Goal: Contribute content: Add original content to the website for others to see

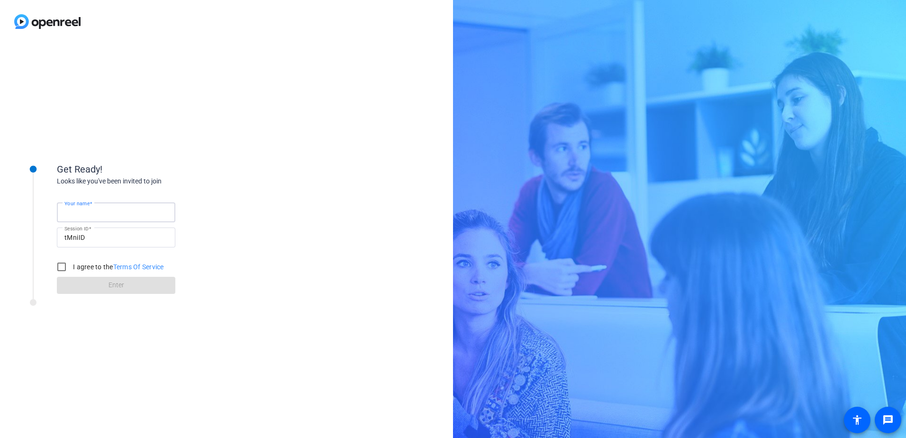
click at [80, 208] on input "Your name" at bounding box center [115, 212] width 103 height 11
type input "[PERSON_NAME]"
click at [61, 265] on input "I agree to the Terms Of Service" at bounding box center [61, 266] width 19 height 19
click at [104, 287] on span at bounding box center [116, 285] width 118 height 23
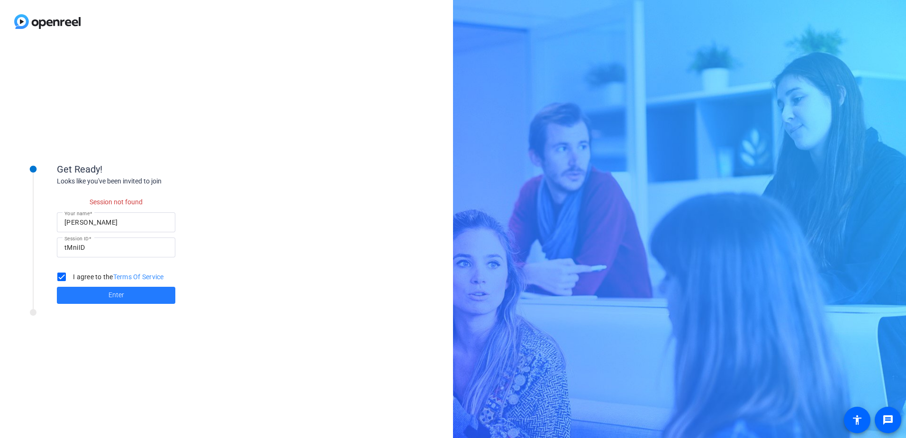
click at [104, 294] on span at bounding box center [116, 295] width 118 height 23
click at [88, 251] on input "tMniID" at bounding box center [115, 247] width 103 height 11
click at [91, 246] on input "tMniID" at bounding box center [115, 247] width 103 height 11
drag, startPoint x: 91, startPoint y: 246, endPoint x: 57, endPoint y: 251, distance: 34.4
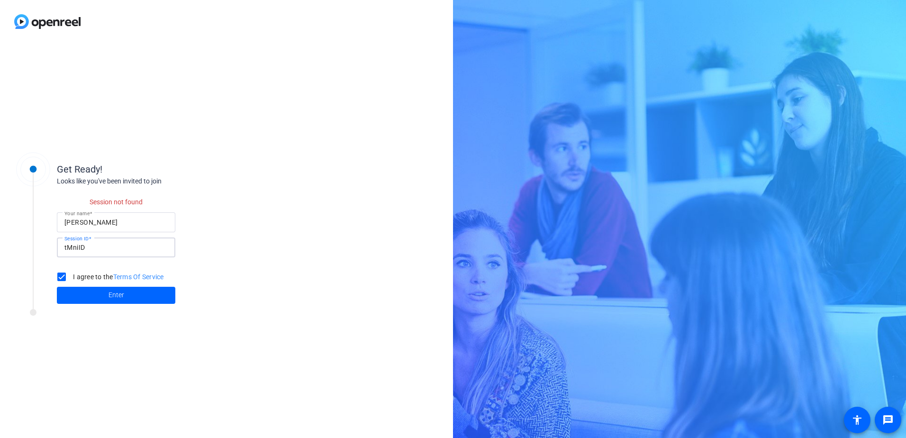
click at [57, 251] on div "Session ID tMniID" at bounding box center [116, 247] width 118 height 20
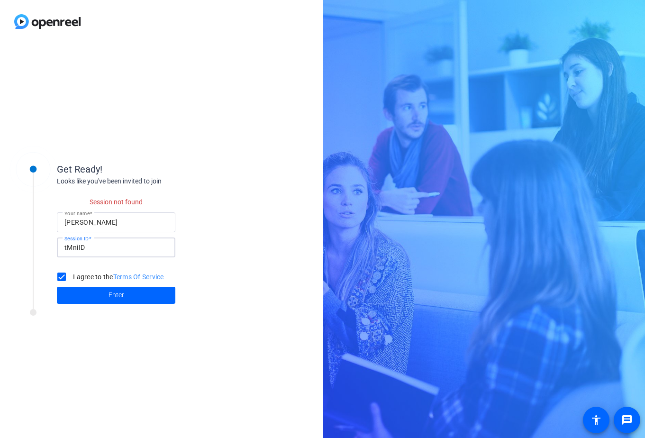
click at [110, 243] on input "tMniID" at bounding box center [115, 247] width 103 height 11
click at [108, 249] on input "tMniID" at bounding box center [115, 247] width 103 height 11
click at [202, 238] on div "Session not found Your name Randi Sylve Session ID tMniID I agree to the Terms …" at bounding box center [152, 245] width 190 height 118
click at [122, 253] on input "tMniID" at bounding box center [115, 247] width 103 height 11
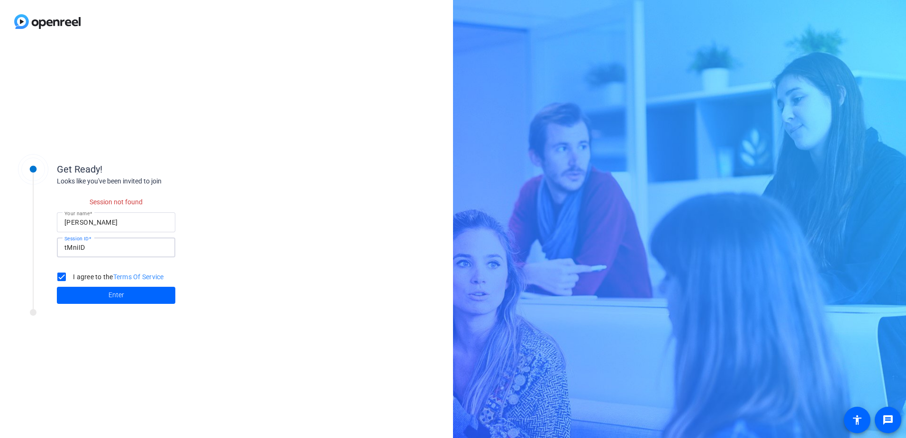
click at [118, 249] on input "tMniID" at bounding box center [115, 247] width 103 height 11
click at [74, 248] on input "tMniID" at bounding box center [115, 247] width 103 height 11
click at [93, 222] on input "Randi Sylve" at bounding box center [115, 222] width 103 height 11
click at [57, 282] on input "I agree to the Terms Of Service" at bounding box center [61, 276] width 19 height 19
checkbox input "false"
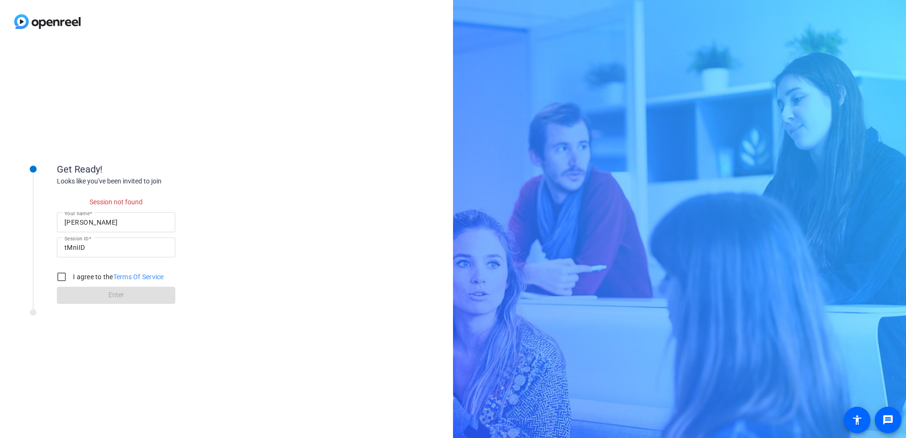
click at [86, 233] on div at bounding box center [116, 237] width 118 height 10
click at [90, 253] on input "tMniID" at bounding box center [115, 247] width 103 height 11
click at [90, 248] on input "tMniID" at bounding box center [115, 247] width 103 height 11
click at [94, 234] on input "tMniID" at bounding box center [115, 237] width 103 height 11
drag, startPoint x: 93, startPoint y: 237, endPoint x: 80, endPoint y: 237, distance: 13.8
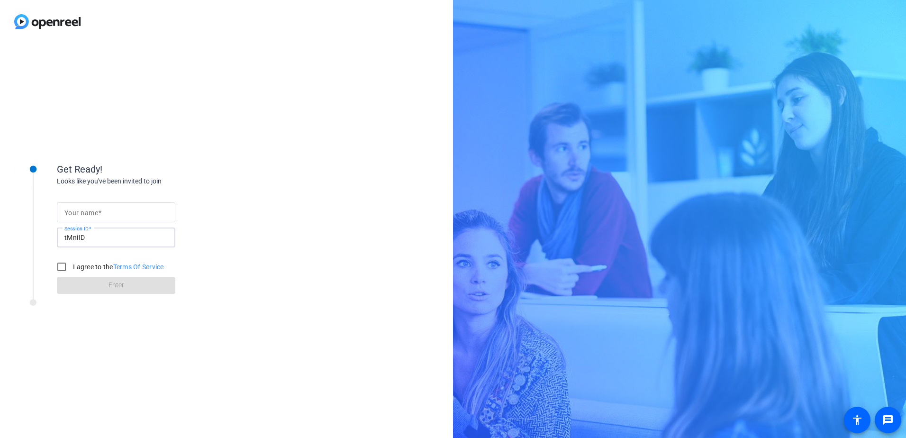
click at [80, 237] on input "tMniID" at bounding box center [115, 237] width 103 height 11
click at [91, 206] on div at bounding box center [115, 212] width 103 height 20
click at [80, 219] on div at bounding box center [115, 212] width 103 height 20
type input "[PERSON_NAME]"
click at [256, 192] on div "Get Ready! Looks like you've been invited to join Your name Randi Sylve Session…" at bounding box center [226, 240] width 453 height 395
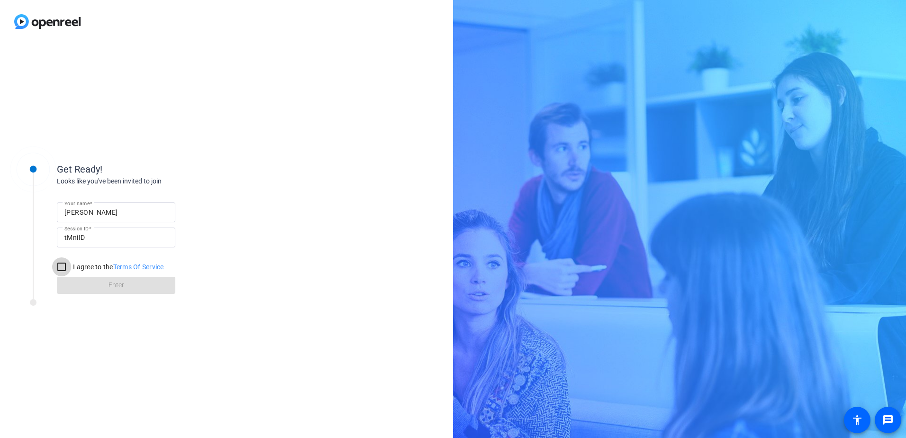
click at [61, 269] on input "I agree to the Terms Of Service" at bounding box center [61, 266] width 19 height 19
checkbox input "true"
click at [89, 289] on span at bounding box center [116, 285] width 118 height 23
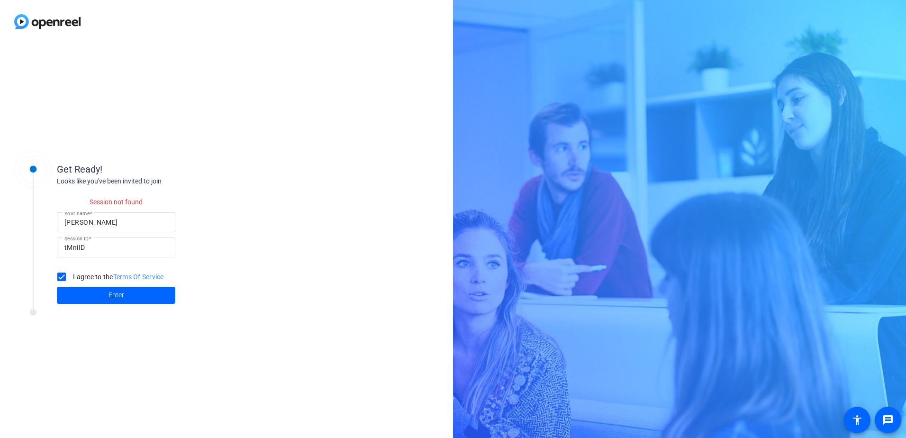
click at [93, 254] on div "tMniID" at bounding box center [115, 247] width 103 height 20
click at [92, 249] on input "tMniID" at bounding box center [115, 247] width 103 height 11
drag, startPoint x: 92, startPoint y: 249, endPoint x: 256, endPoint y: 274, distance: 165.9
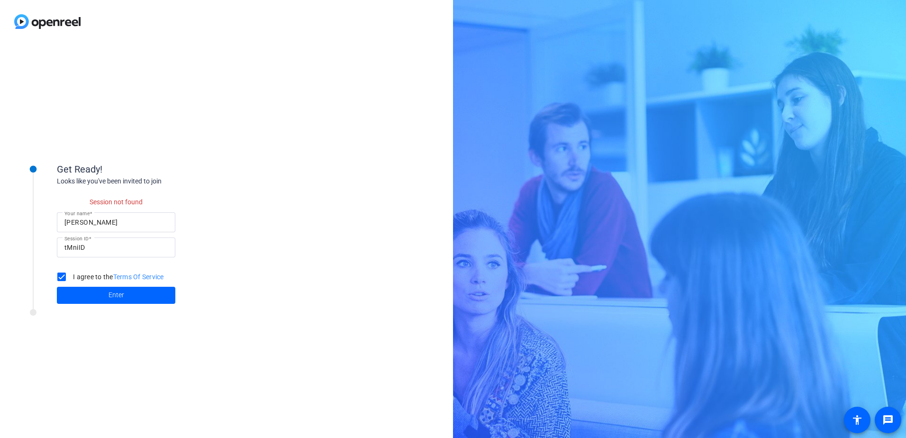
click at [256, 274] on div "Get Ready! Looks like you've been invited to join Session not found Your name R…" at bounding box center [226, 240] width 453 height 395
click at [192, 75] on div "Get Ready! Looks like you've been invited to join Session not found Your name R…" at bounding box center [226, 240] width 453 height 395
click at [41, 20] on img at bounding box center [47, 21] width 95 height 43
click at [34, 20] on img at bounding box center [47, 21] width 95 height 43
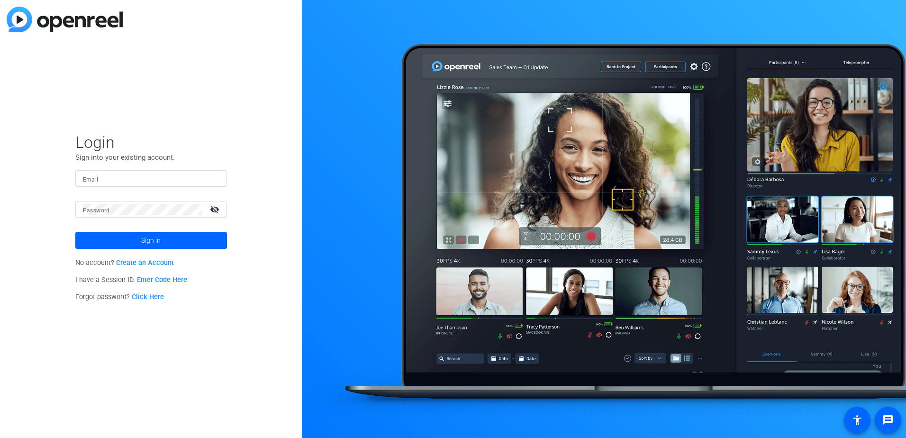
click at [123, 177] on input "Email" at bounding box center [151, 178] width 136 height 11
type input "randi.sylve@thermofisher.com"
click at [167, 275] on p "I have a Session ID. Enter Code Here" at bounding box center [151, 280] width 152 height 17
click at [166, 283] on link "Enter Code Here" at bounding box center [162, 280] width 50 height 8
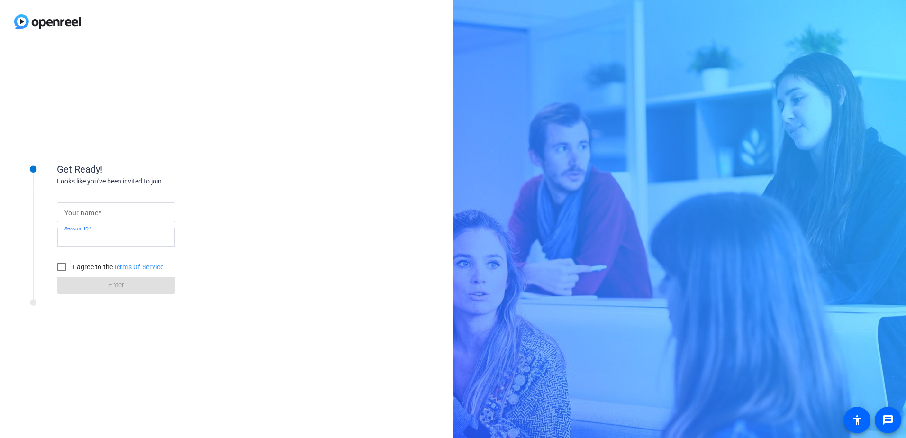
click at [99, 242] on input "Session ID" at bounding box center [115, 237] width 103 height 11
type input "tMni"
click at [129, 216] on input "Your name" at bounding box center [115, 212] width 103 height 11
type input "[PERSON_NAME]"
click at [65, 268] on input "I agree to the Terms Of Service" at bounding box center [61, 266] width 19 height 19
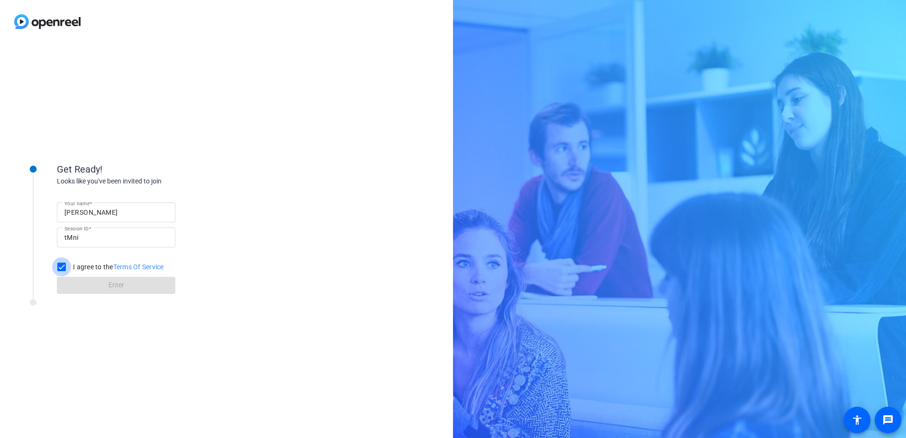
checkbox input "true"
click at [123, 289] on span "Enter" at bounding box center [117, 285] width 16 height 10
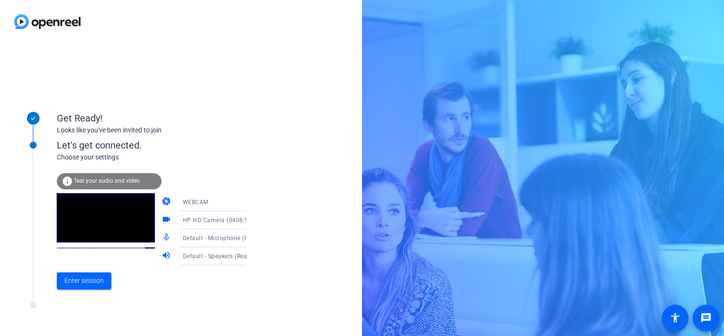
click at [162, 242] on mat-icon "mic_none" at bounding box center [167, 237] width 11 height 11
click at [162, 238] on mat-icon "mic_none" at bounding box center [167, 237] width 11 height 11
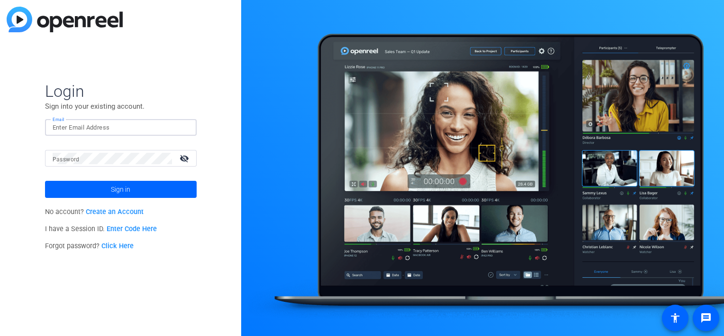
click at [92, 123] on input "Email" at bounding box center [121, 127] width 136 height 11
click at [34, 227] on div "Login Sign into your existing account. Email Password visibility_off Sign in No…" at bounding box center [120, 168] width 241 height 336
click at [74, 231] on span "I have a Session ID. Enter Code Here" at bounding box center [101, 229] width 112 height 8
click at [125, 226] on link "Enter Code Here" at bounding box center [132, 229] width 50 height 8
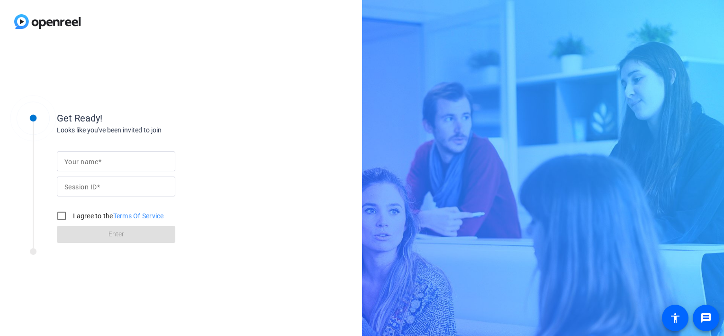
click at [99, 161] on span at bounding box center [99, 162] width 3 height 8
click at [99, 161] on input "Your name" at bounding box center [115, 160] width 103 height 11
type input "[PERSON_NAME]"
type input "tMni"
click at [76, 215] on label "I agree to the Terms Of Service" at bounding box center [117, 215] width 93 height 9
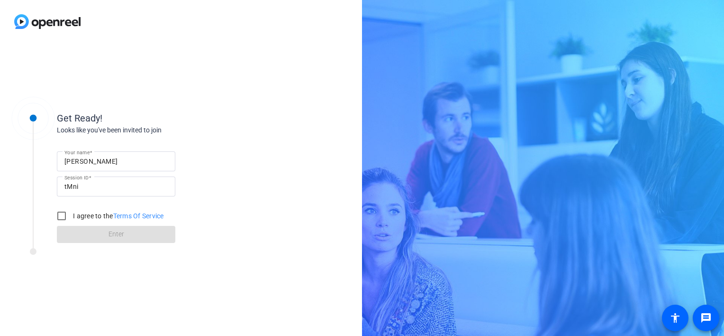
click at [71, 215] on input "I agree to the Terms Of Service" at bounding box center [61, 215] width 19 height 19
checkbox input "true"
click at [113, 238] on span "Enter" at bounding box center [117, 234] width 16 height 10
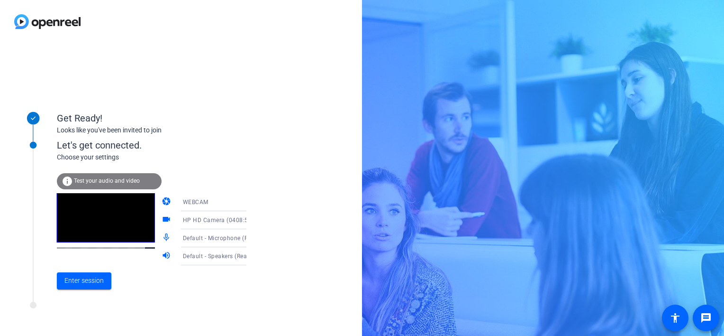
click at [183, 217] on span "HP HD Camera (0408:5374)" at bounding box center [222, 220] width 78 height 8
click at [182, 244] on span "HP HD Camera (0408:5374)" at bounding box center [205, 244] width 73 height 23
click at [189, 237] on span "Default - Microphone (Realtek(R) Audio)" at bounding box center [238, 238] width 110 height 8
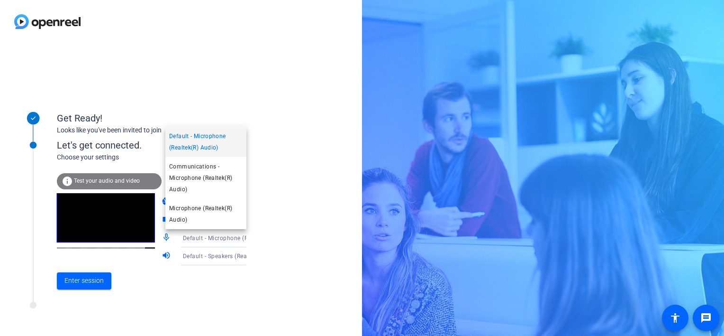
click at [300, 182] on div at bounding box center [362, 168] width 724 height 336
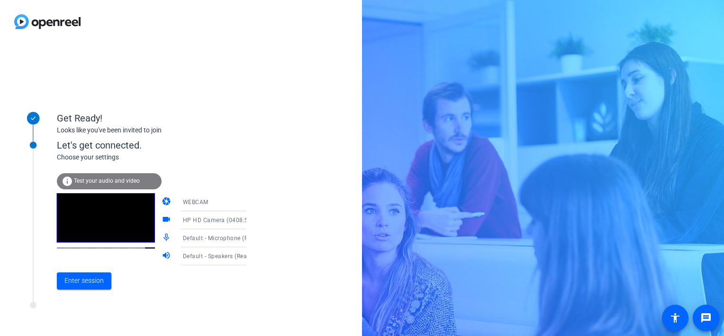
click at [190, 202] on span "WEBCAM" at bounding box center [196, 202] width 26 height 7
click at [253, 149] on div at bounding box center [362, 168] width 724 height 336
click at [90, 278] on span "Enter session" at bounding box center [83, 280] width 39 height 10
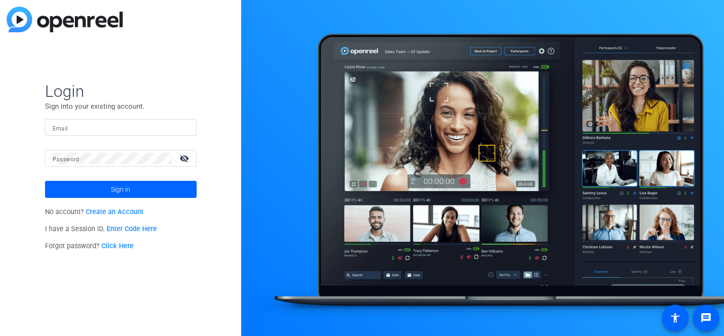
click at [133, 119] on div at bounding box center [121, 127] width 136 height 17
type input "[PERSON_NAME][EMAIL_ADDRESS][PERSON_NAME][DOMAIN_NAME]"
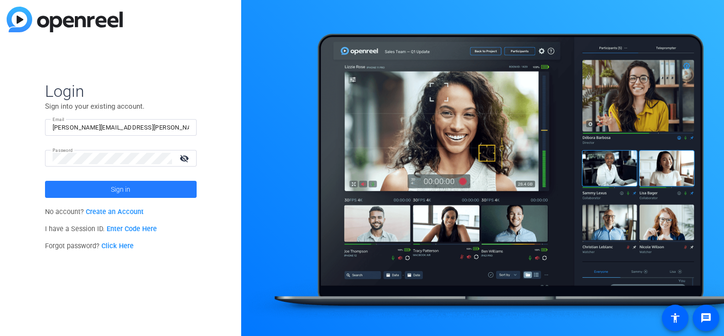
click at [156, 183] on span at bounding box center [121, 189] width 152 height 23
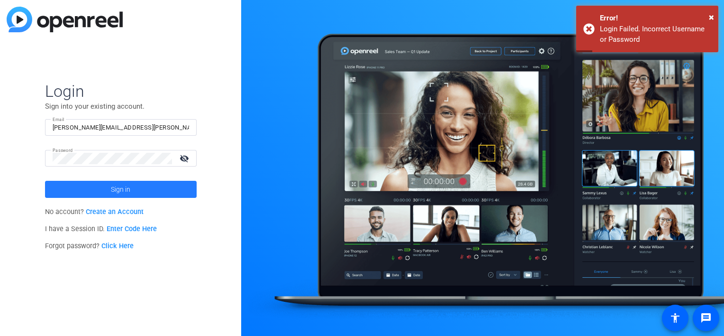
click at [135, 185] on span at bounding box center [121, 189] width 152 height 23
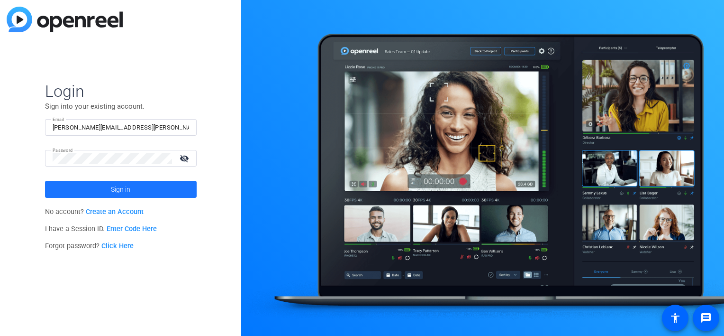
click at [135, 185] on span at bounding box center [121, 189] width 152 height 23
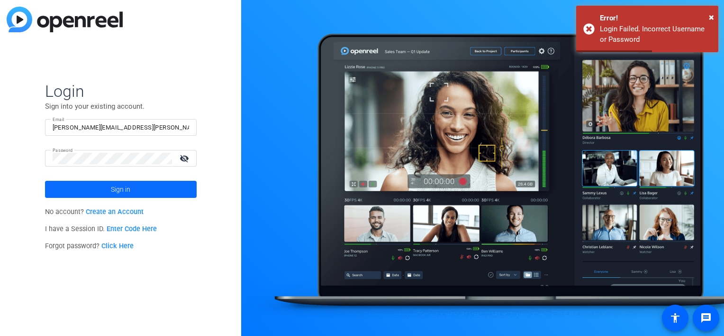
click at [114, 185] on span "Sign in" at bounding box center [120, 189] width 19 height 24
click at [184, 159] on mat-icon "visibility_off" at bounding box center [185, 158] width 23 height 14
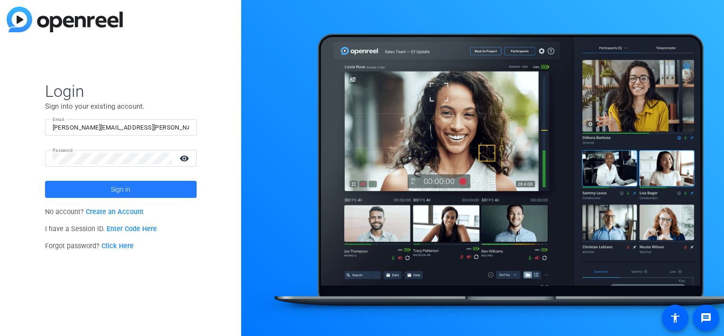
click at [174, 188] on span at bounding box center [121, 189] width 152 height 23
click at [148, 187] on span at bounding box center [121, 189] width 152 height 23
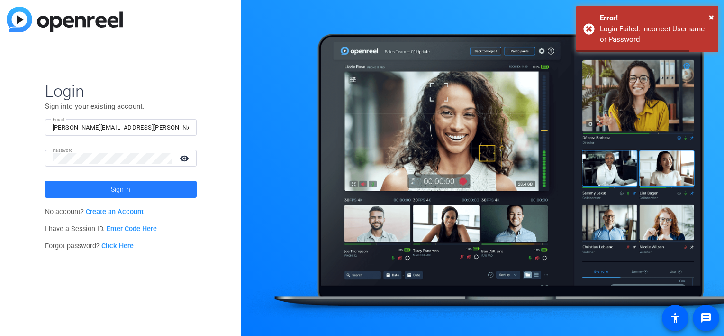
click at [147, 187] on span at bounding box center [121, 189] width 152 height 23
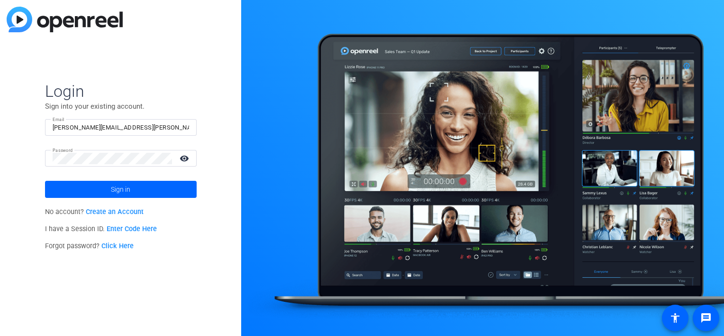
click at [119, 230] on link "Enter Code Here" at bounding box center [132, 229] width 50 height 8
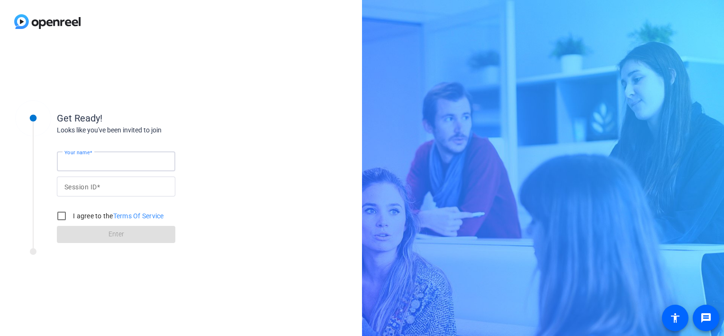
click at [106, 161] on input "Your name" at bounding box center [115, 160] width 103 height 11
type input "Randi Sylve"
type input "tMni"
click at [54, 217] on input "I agree to the Terms Of Service" at bounding box center [61, 215] width 19 height 19
checkbox input "true"
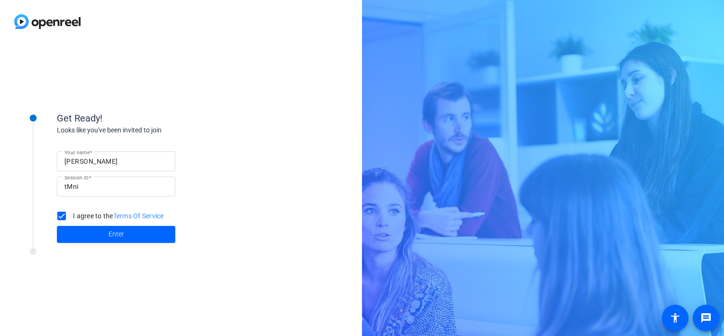
click at [93, 232] on span at bounding box center [116, 234] width 118 height 23
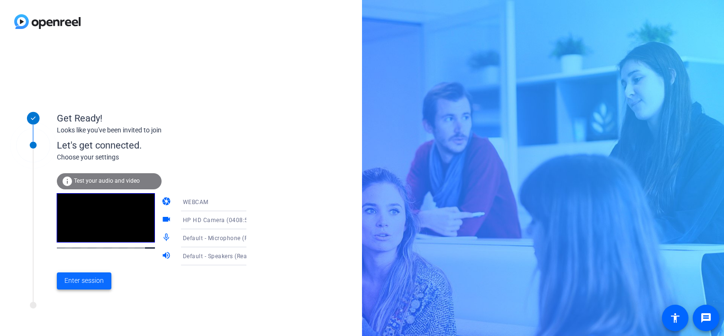
click at [89, 276] on span "Enter session" at bounding box center [83, 280] width 39 height 10
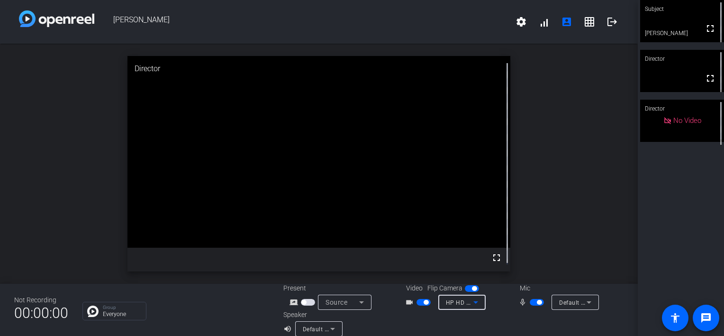
click at [453, 307] on div "HP HD Camera (0408:5374)" at bounding box center [459, 302] width 27 height 12
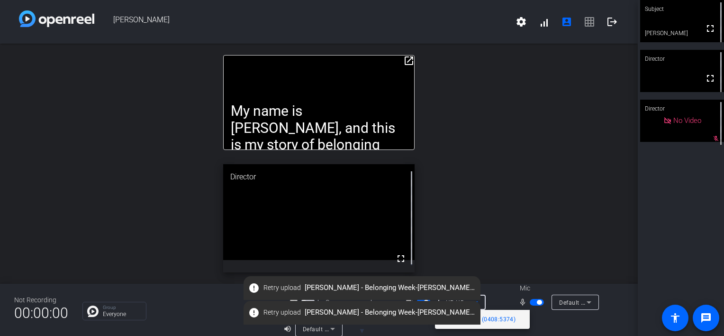
drag, startPoint x: 356, startPoint y: 63, endPoint x: 375, endPoint y: 58, distance: 19.5
click at [373, 62] on div at bounding box center [362, 168] width 724 height 336
click at [408, 63] on mat-icon "open_in_new" at bounding box center [408, 60] width 11 height 11
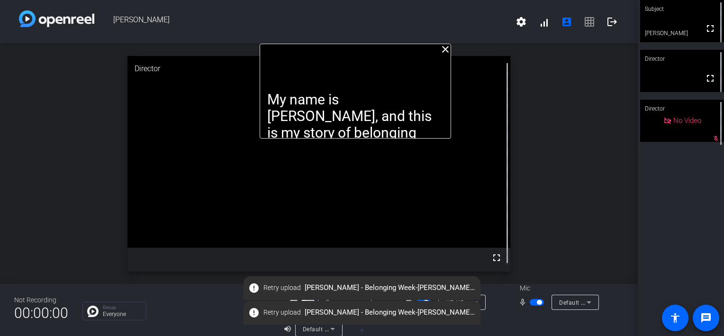
drag, startPoint x: 390, startPoint y: 68, endPoint x: 426, endPoint y: 6, distance: 72.4
click at [426, 6] on div "Randi Sylve settings signal_cellular_alt account_box grid_on logout close My na…" at bounding box center [319, 168] width 638 height 336
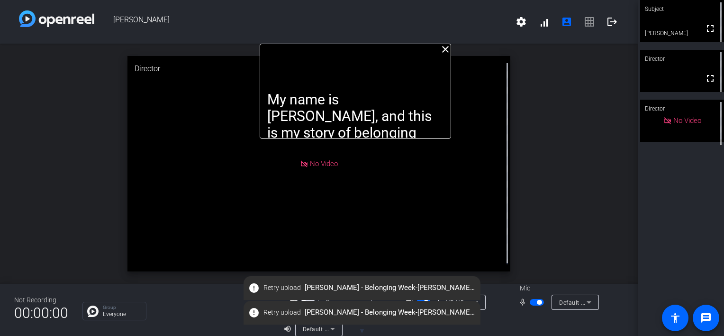
click at [425, 8] on div "Randi Sylve settings signal_cellular_alt account_box grid_on logout" at bounding box center [319, 22] width 638 height 44
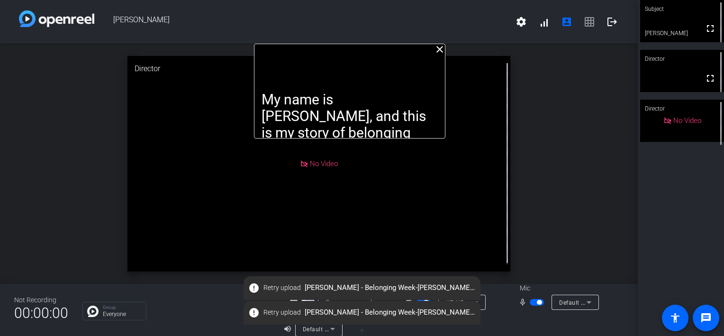
drag, startPoint x: 385, startPoint y: 66, endPoint x: 381, endPoint y: 41, distance: 25.5
click at [381, 41] on div "Randi Sylve settings signal_cellular_alt account_box grid_on logout close My na…" at bounding box center [319, 168] width 638 height 336
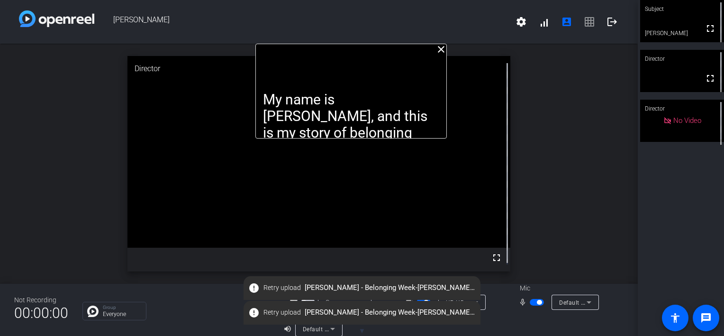
click at [380, 38] on div "Randi Sylve settings signal_cellular_alt account_box grid_on logout" at bounding box center [319, 22] width 638 height 44
drag, startPoint x: 360, startPoint y: 68, endPoint x: 360, endPoint y: 51, distance: 17.1
click at [360, 51] on div "My name is Randi Sylve, and this is my story of belonging and how I found ways …" at bounding box center [350, 91] width 191 height 95
click at [288, 289] on span "Retry upload" at bounding box center [282, 287] width 37 height 10
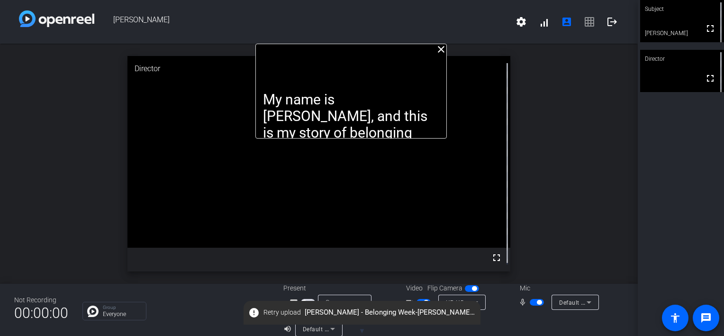
click at [438, 55] on div "My name is Randi Sylve, and this is my story of belonging and how I found ways …" at bounding box center [350, 91] width 191 height 95
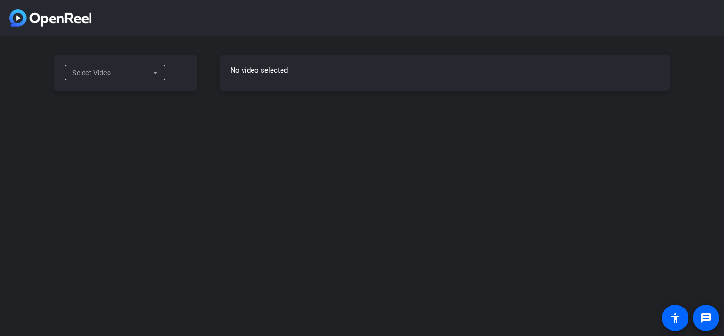
click at [148, 70] on div "Select Video" at bounding box center [113, 72] width 81 height 11
